Goal: Information Seeking & Learning: Learn about a topic

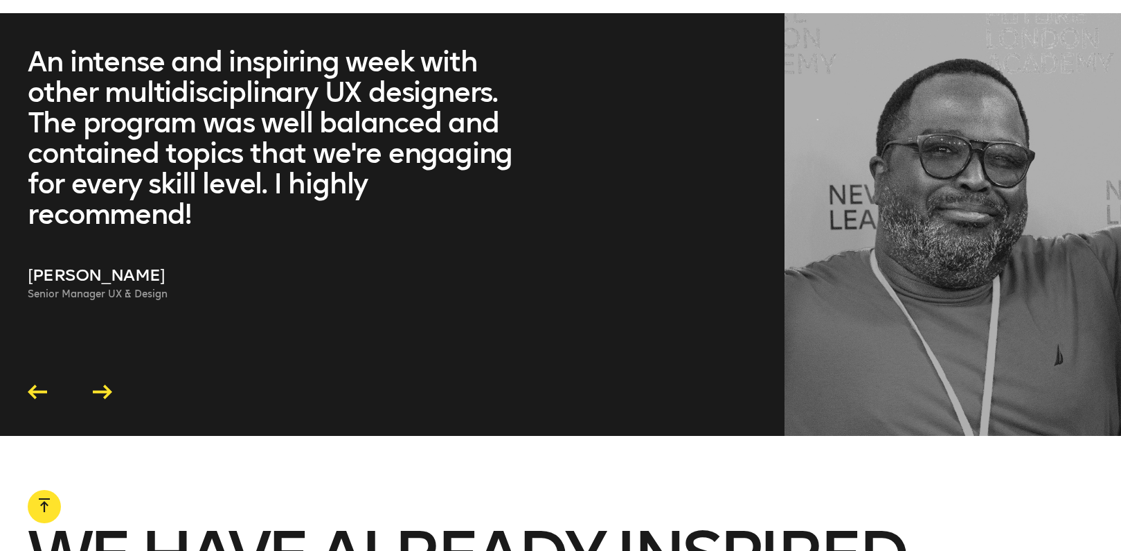
scroll to position [3858, 0]
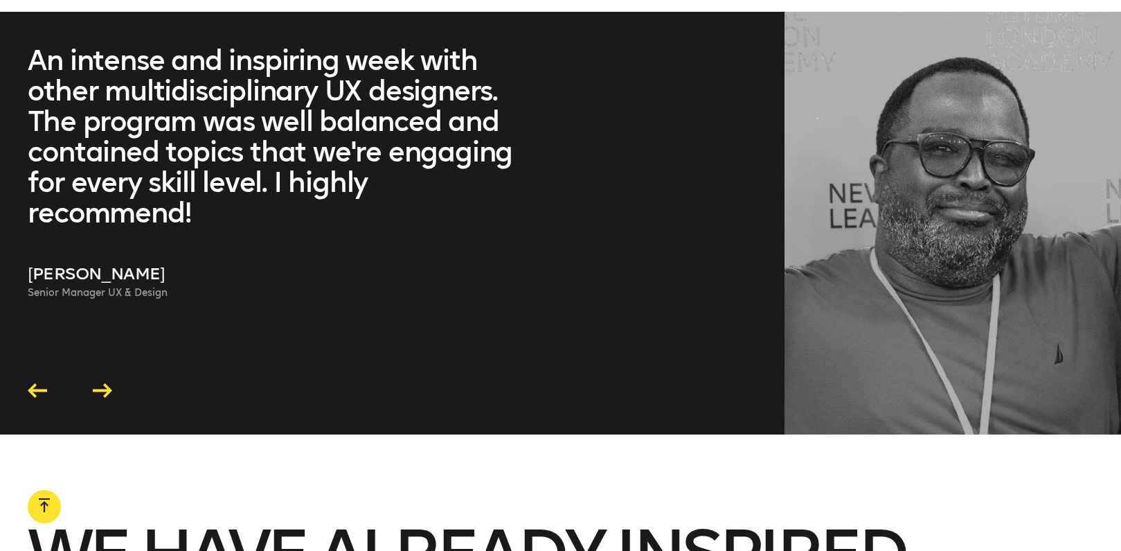
click at [108, 389] on icon at bounding box center [102, 390] width 19 height 15
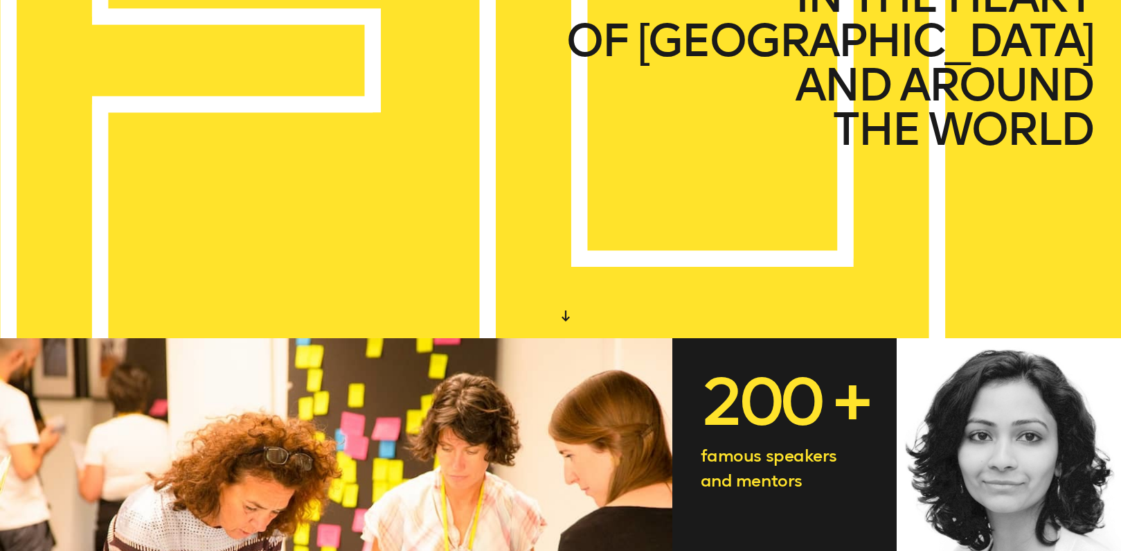
scroll to position [0, 0]
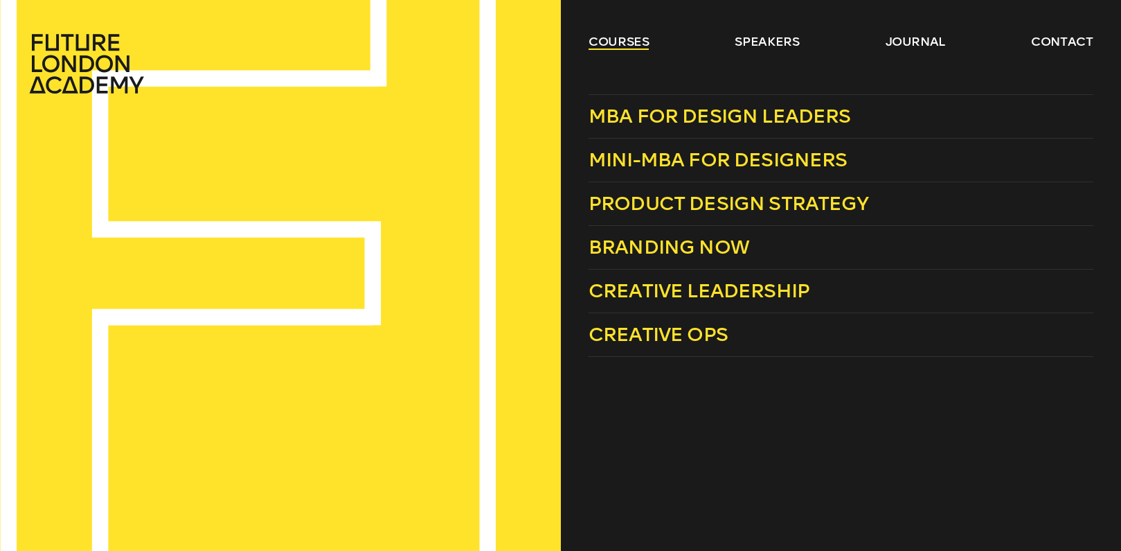
click at [616, 44] on link "courses" at bounding box center [619, 41] width 61 height 17
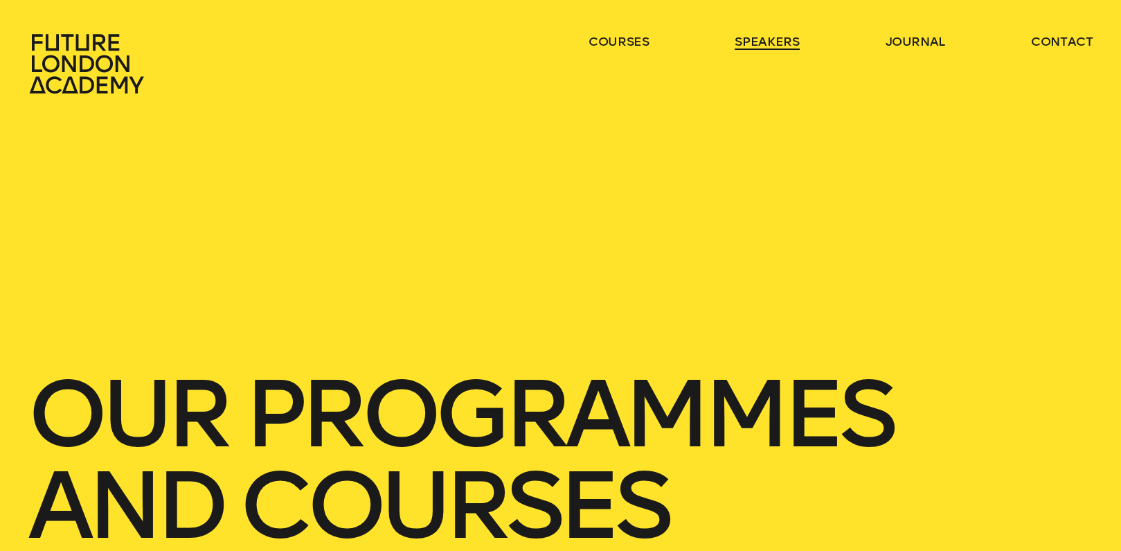
click at [793, 37] on link "speakers" at bounding box center [767, 41] width 64 height 17
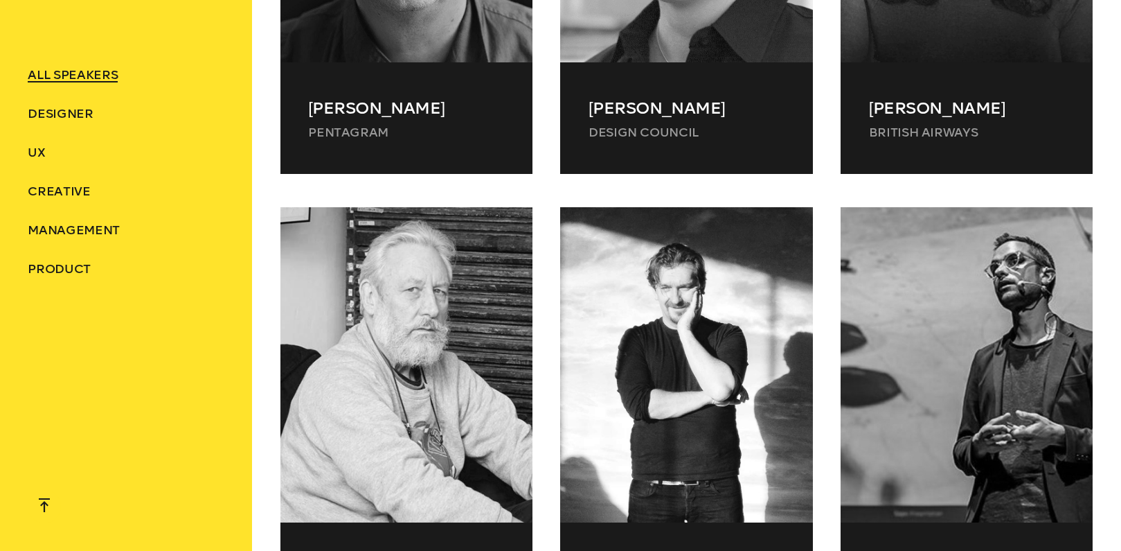
scroll to position [1378, 0]
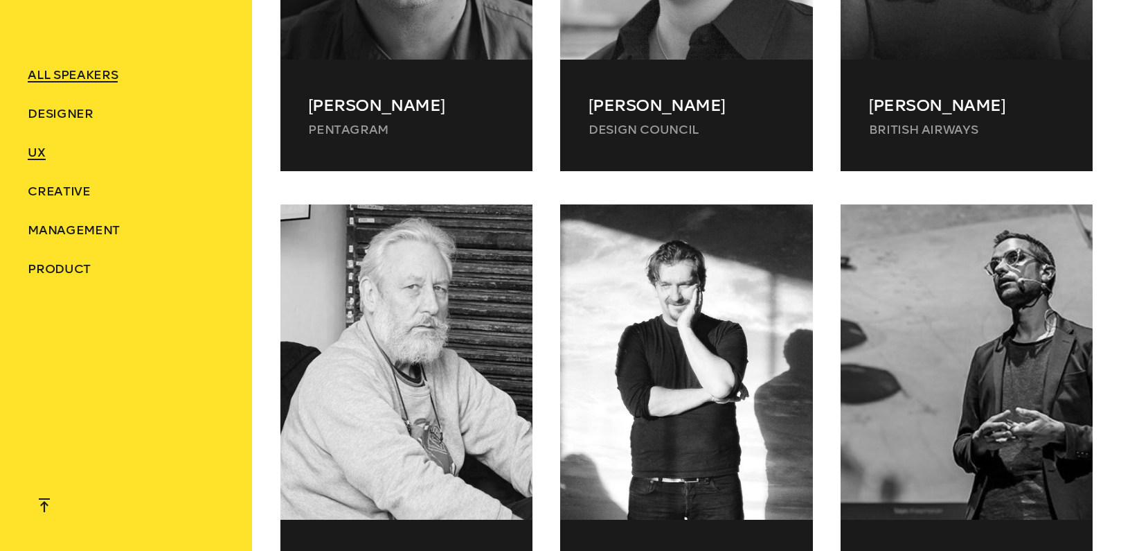
click at [35, 154] on span "UX" at bounding box center [36, 152] width 17 height 15
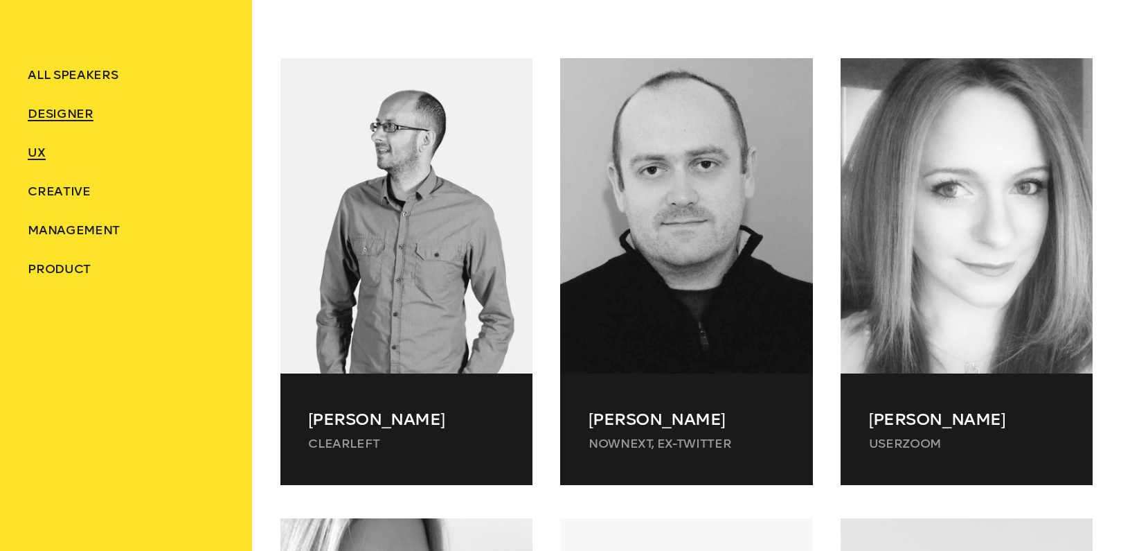
scroll to position [596, 0]
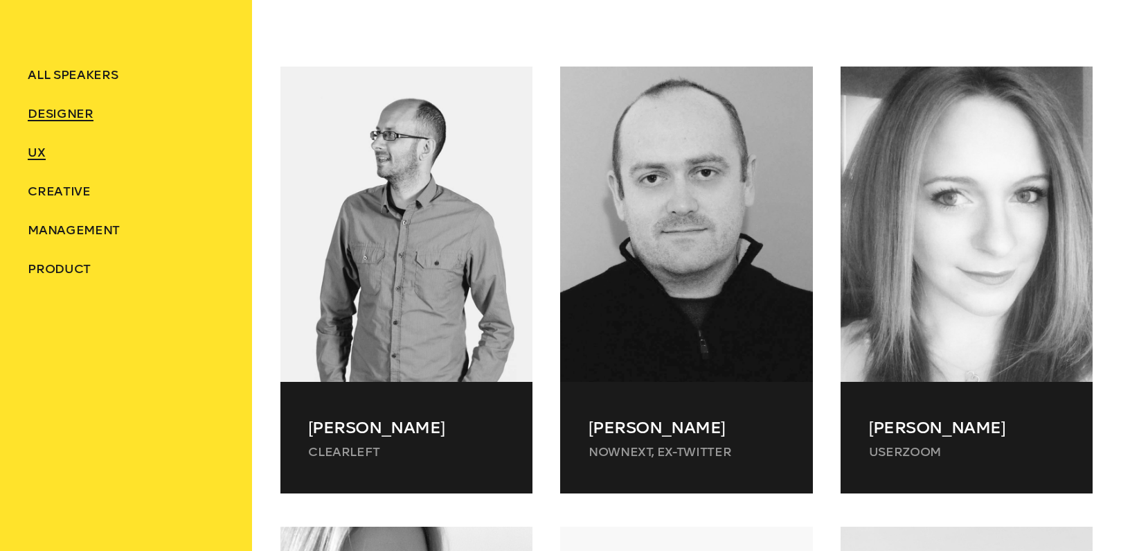
click at [60, 111] on span "Designer" at bounding box center [60, 113] width 65 height 15
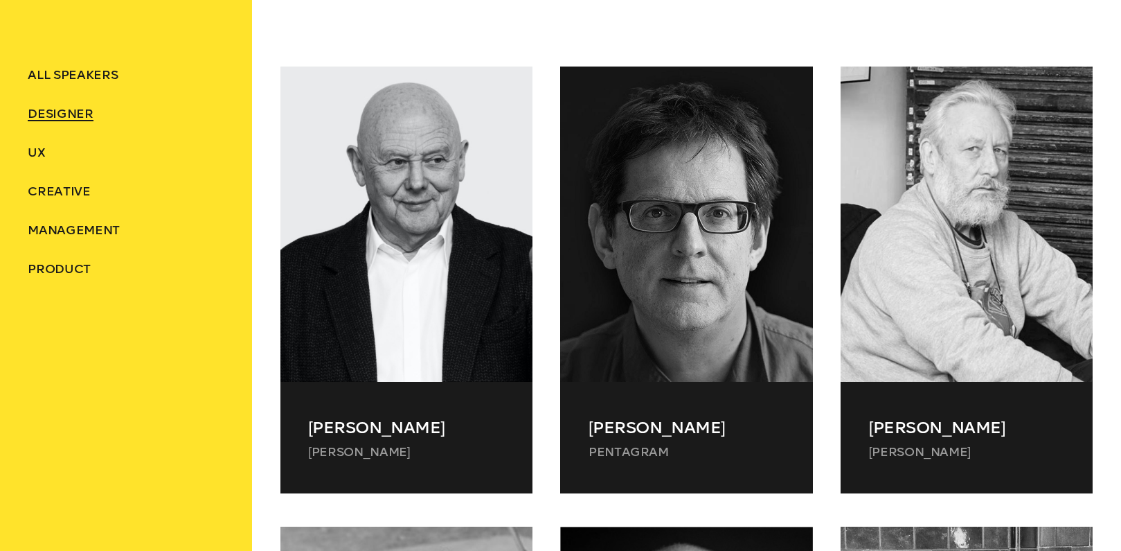
click at [60, 111] on span "Designer" at bounding box center [60, 113] width 65 height 15
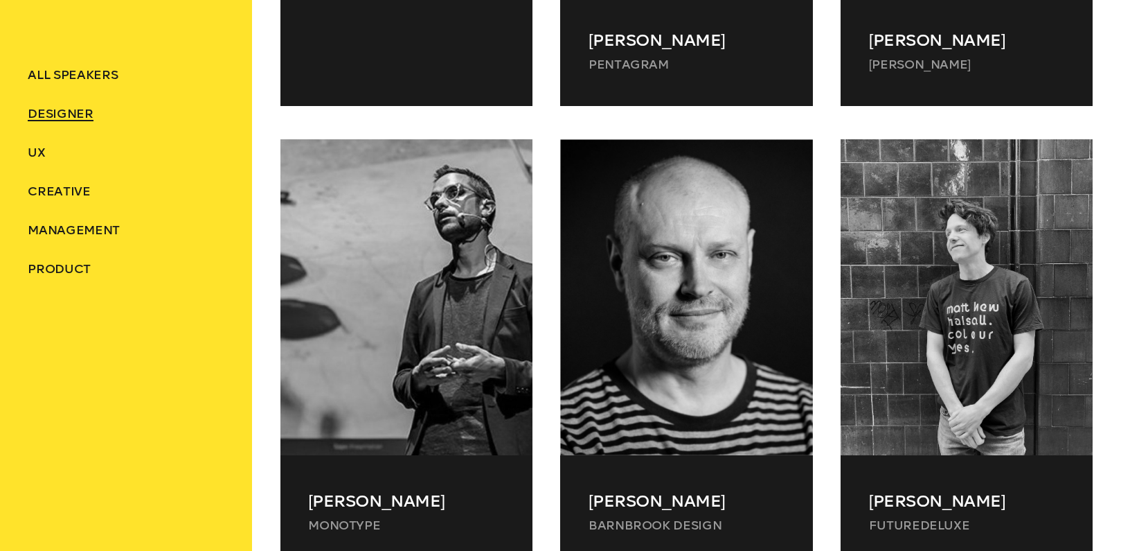
scroll to position [1013, 0]
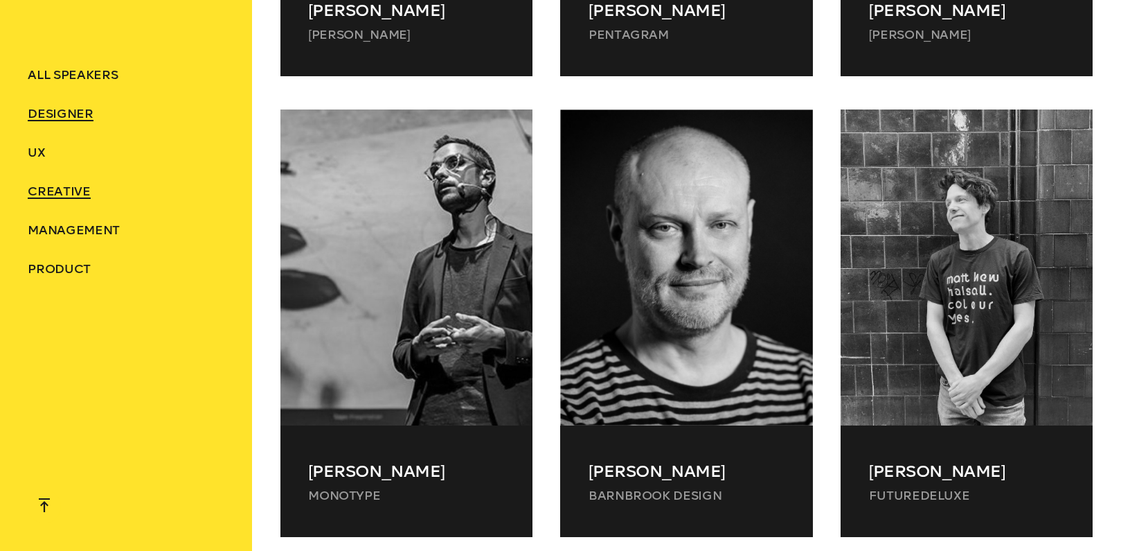
click at [44, 188] on span "Creative" at bounding box center [59, 191] width 62 height 15
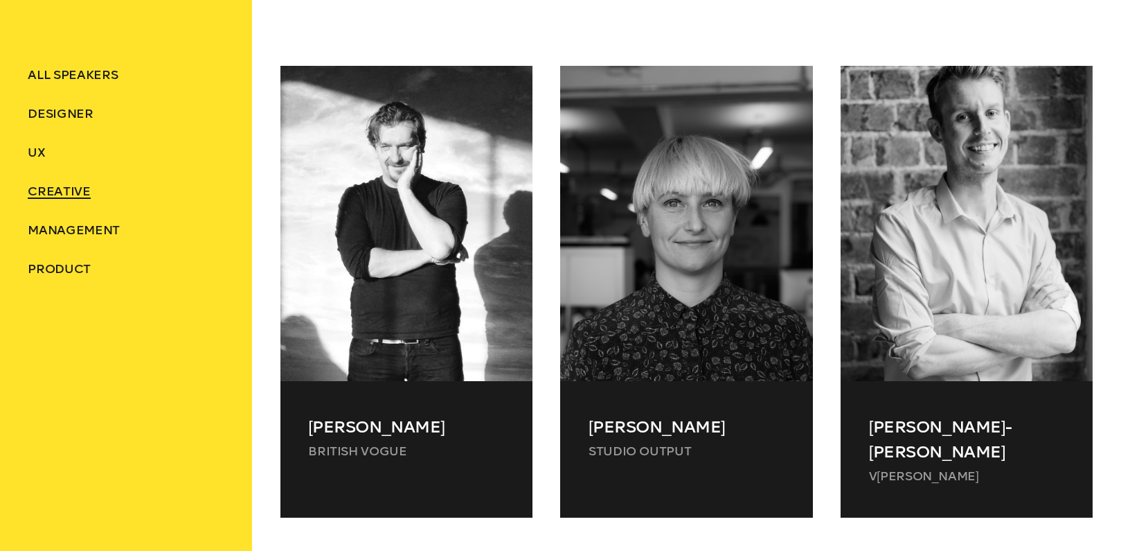
scroll to position [596, 0]
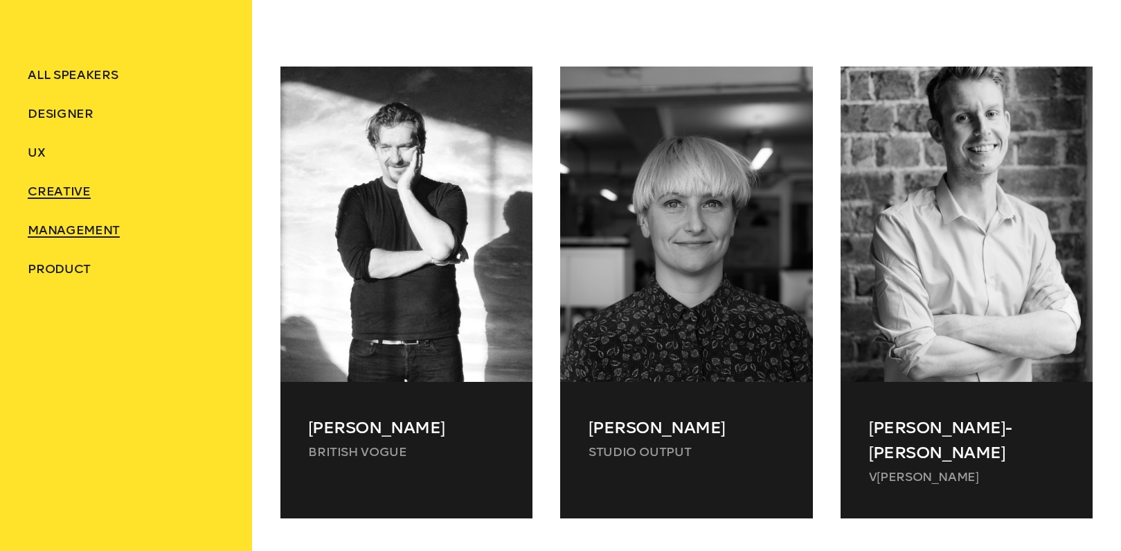
click at [46, 230] on span "Management" at bounding box center [73, 229] width 91 height 15
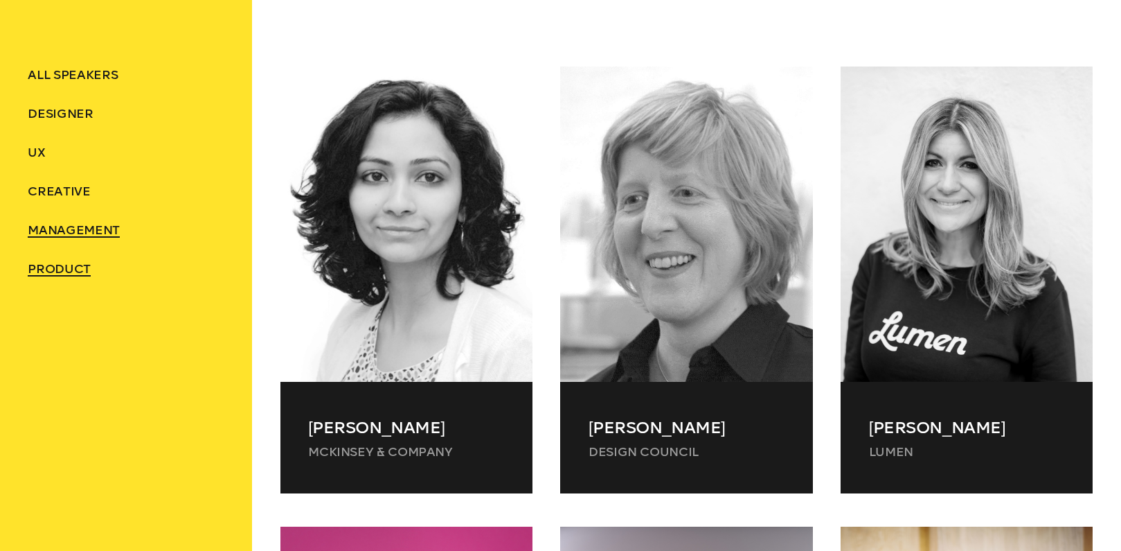
click at [48, 266] on span "Product" at bounding box center [59, 268] width 63 height 15
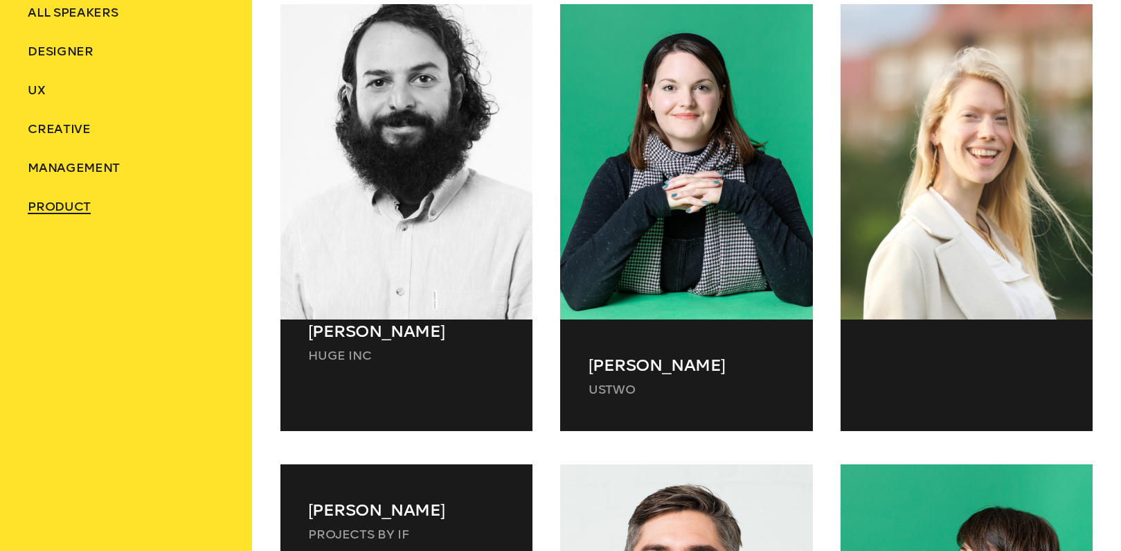
scroll to position [568, 0]
